Goal: Task Accomplishment & Management: Complete application form

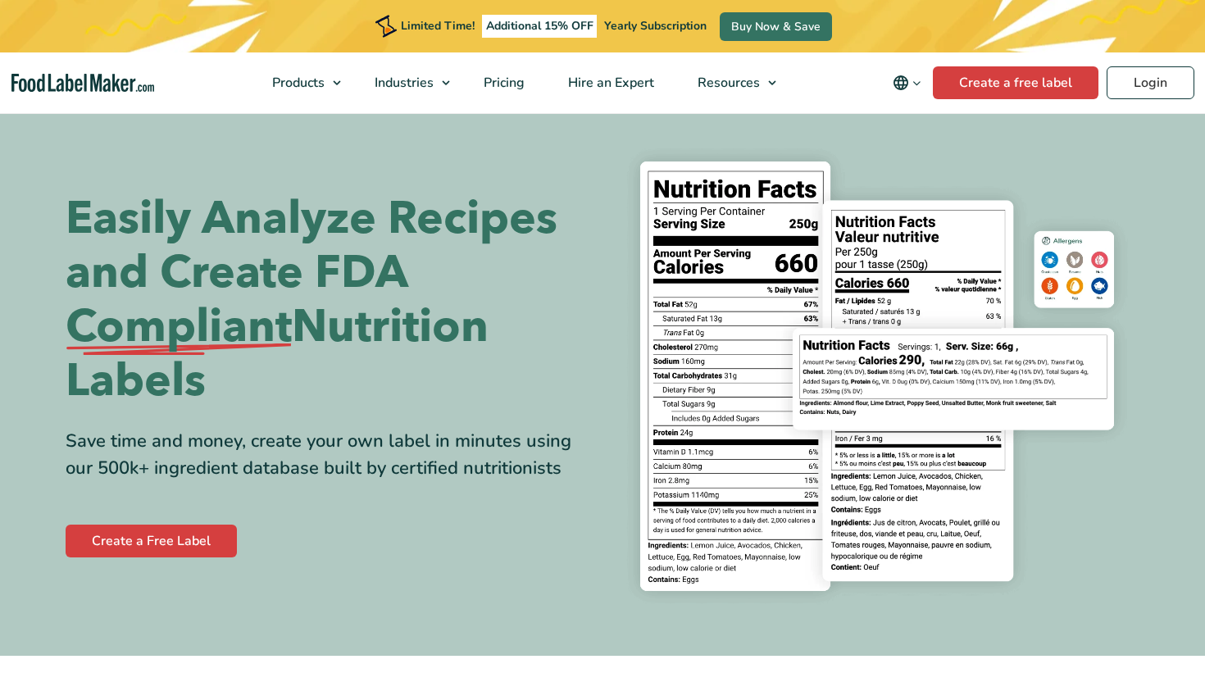
select select "2"
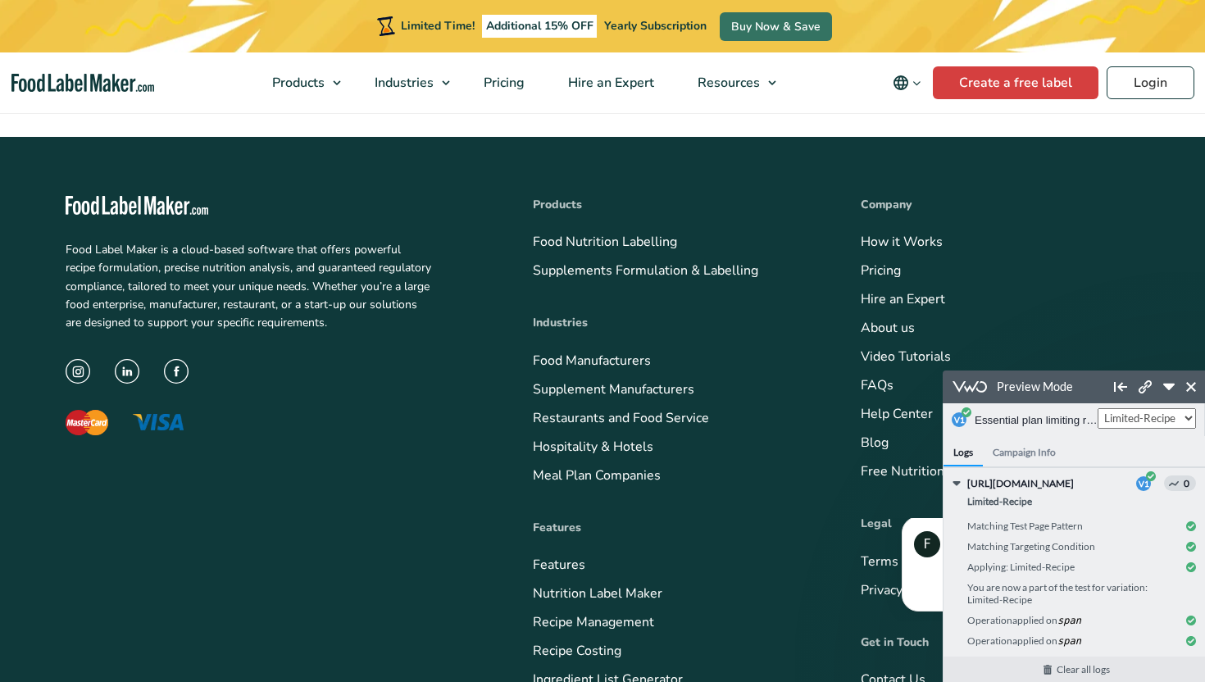
scroll to position [5974, 0]
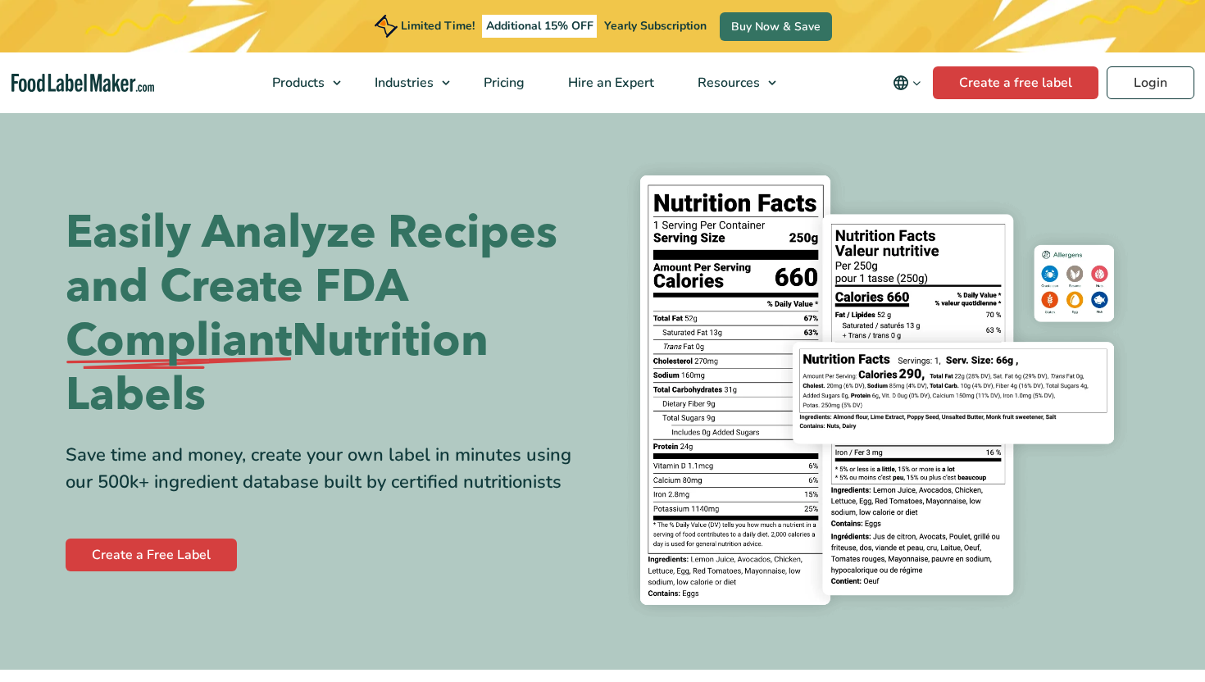
select select "2"
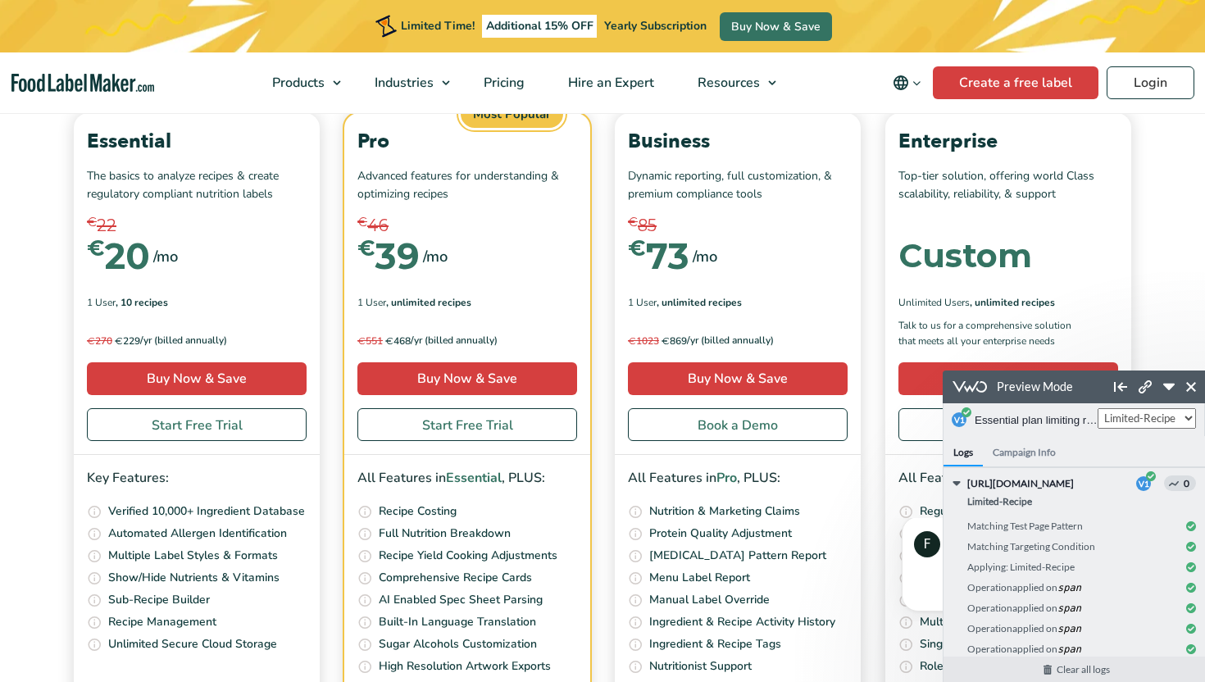
scroll to position [5837, 0]
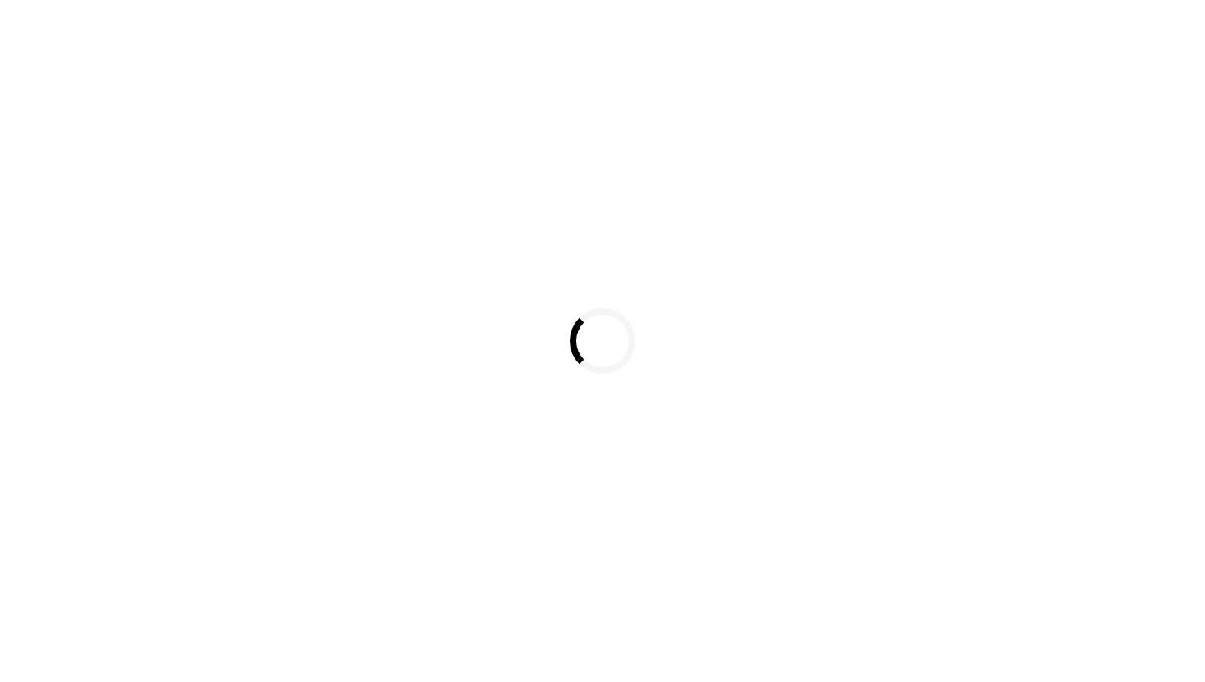
select select "4"
select select "5"
